Goal: Task Accomplishment & Management: Manage account settings

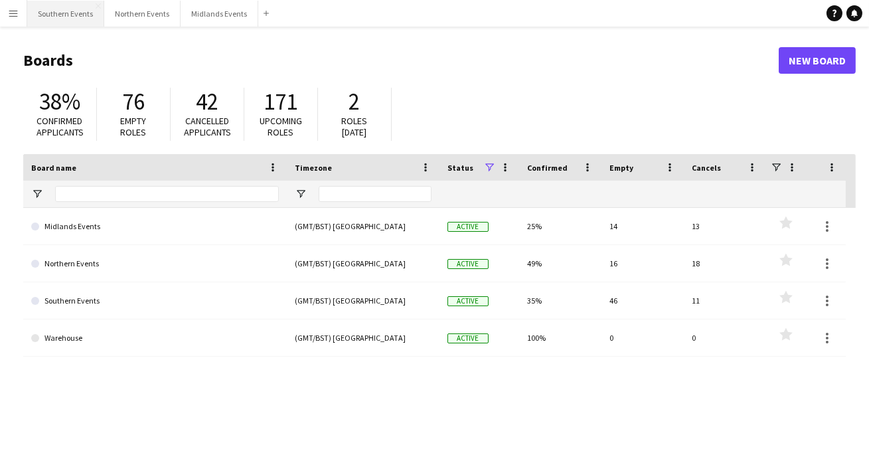
click at [78, 25] on button "Southern Events Close" at bounding box center [65, 14] width 77 height 26
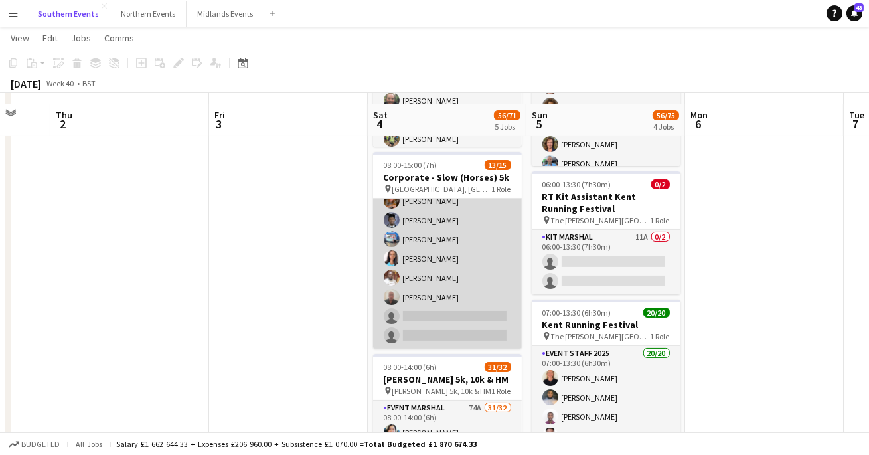
scroll to position [327, 0]
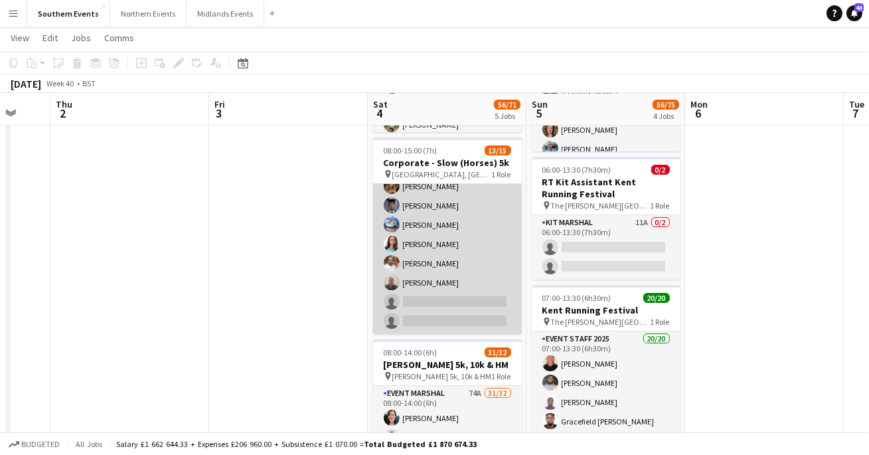
click at [415, 309] on app-card-role "Event Marshal 40A 13/15 08:00-15:00 (7h) [PERSON_NAME] [PERSON_NAME] [PERSON_NA…" at bounding box center [447, 176] width 149 height 315
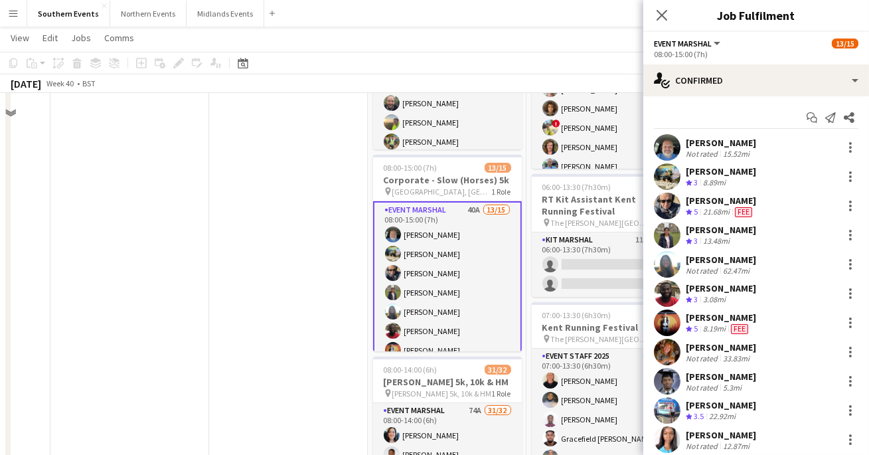
scroll to position [256, 0]
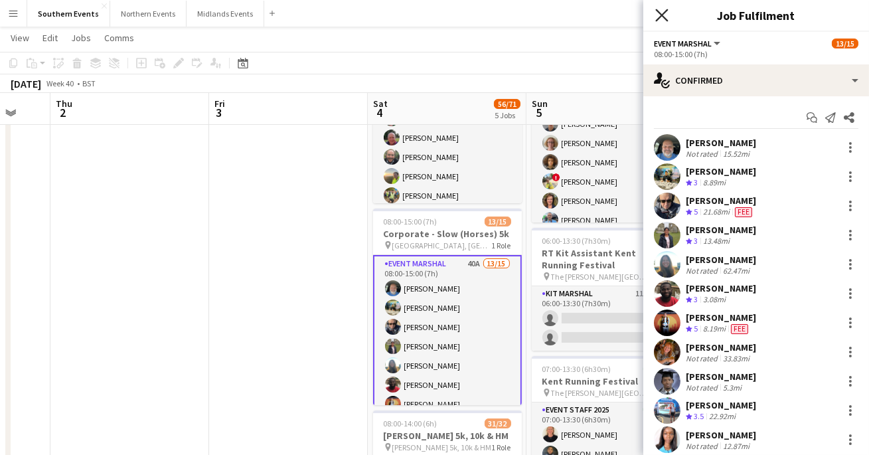
click at [664, 17] on icon at bounding box center [661, 15] width 13 height 13
